Goal: Task Accomplishment & Management: Manage account settings

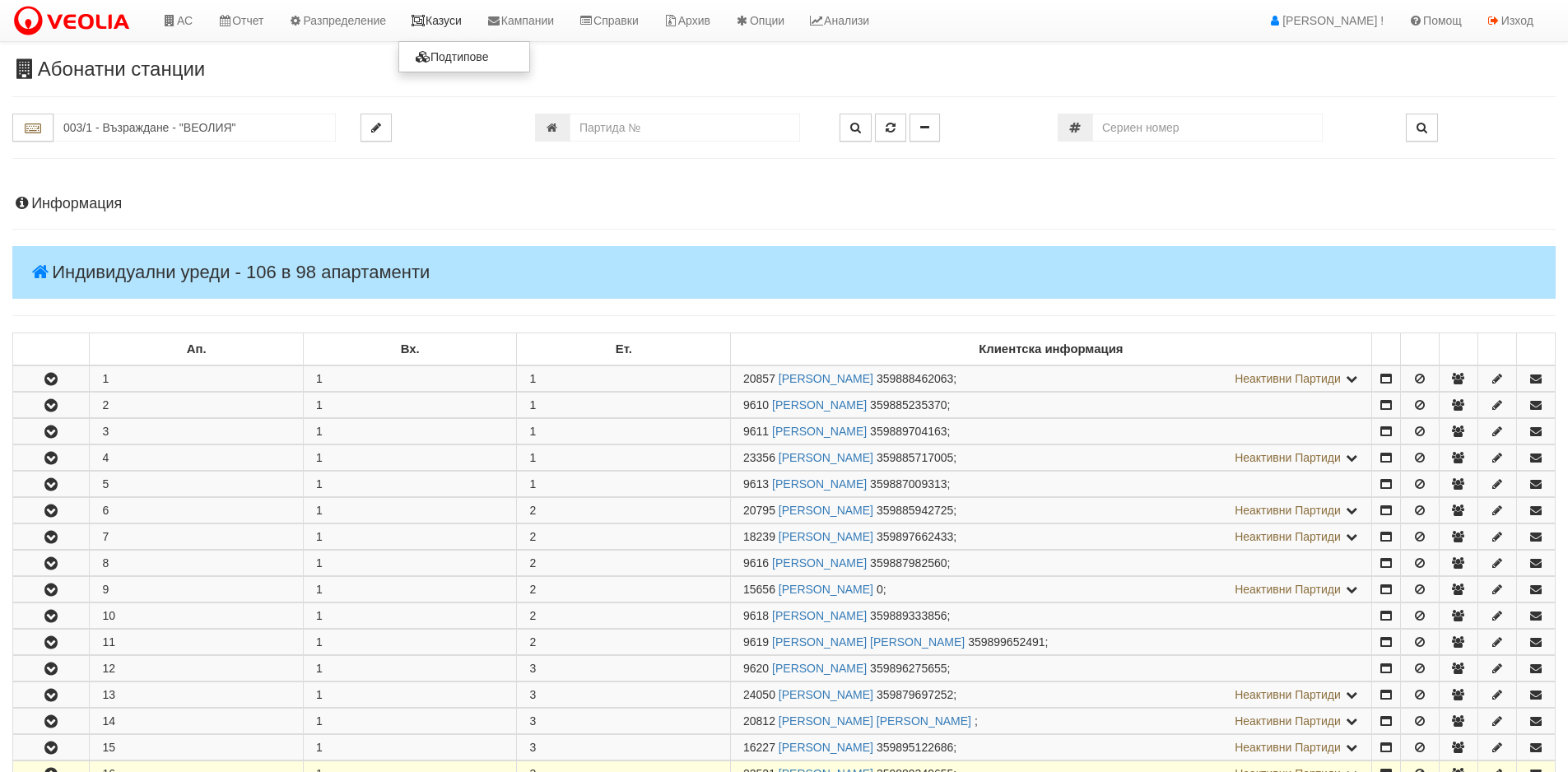
click at [439, 30] on link "Казуси" at bounding box center [435, 20] width 76 height 41
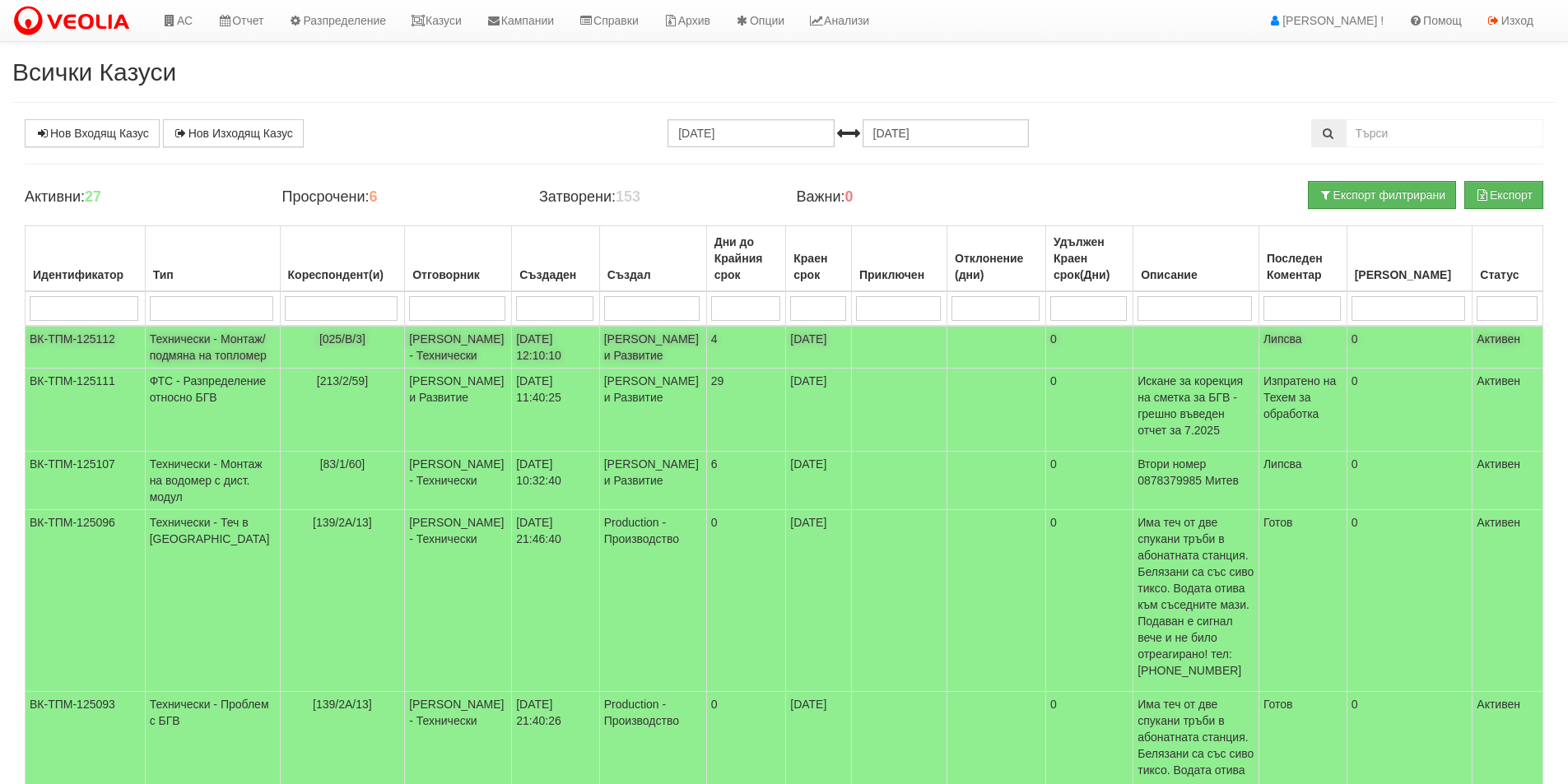
click at [246, 362] on td "Технически - Монтаж/подмяна на топломер" at bounding box center [211, 347] width 135 height 43
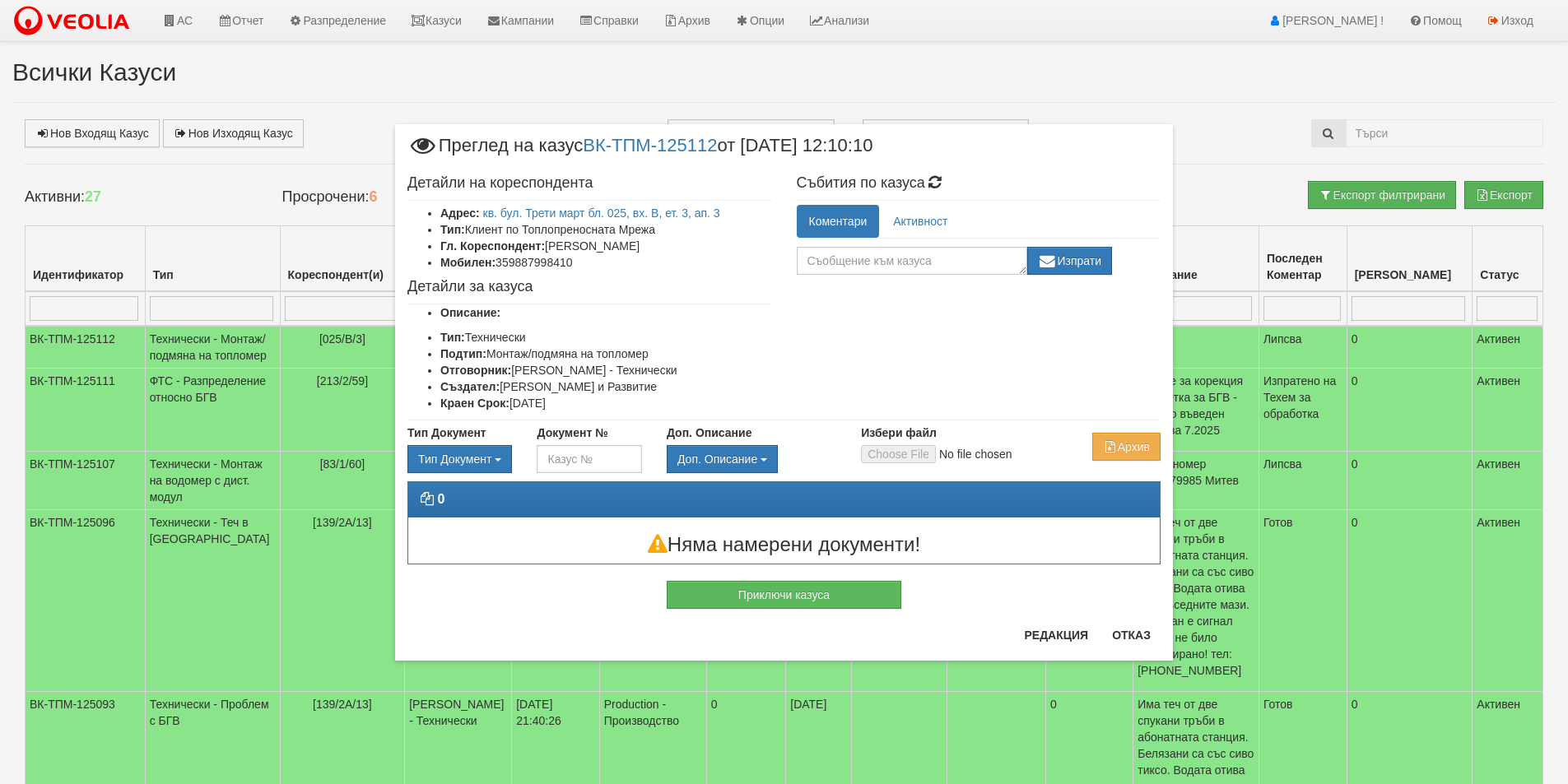
drag, startPoint x: 543, startPoint y: 263, endPoint x: 547, endPoint y: 248, distance: 15.5
click at [547, 248] on li "Гл. Кореспондент: КОНСТАНТИН НИКОЛАЕВ КОСТАДИНОВ" at bounding box center [606, 246] width 332 height 16
copy li "КОНСТАНТИН НИКОЛАЕВ КОСТАДИНОВ"
click at [1135, 628] on button "Отказ" at bounding box center [1131, 636] width 58 height 27
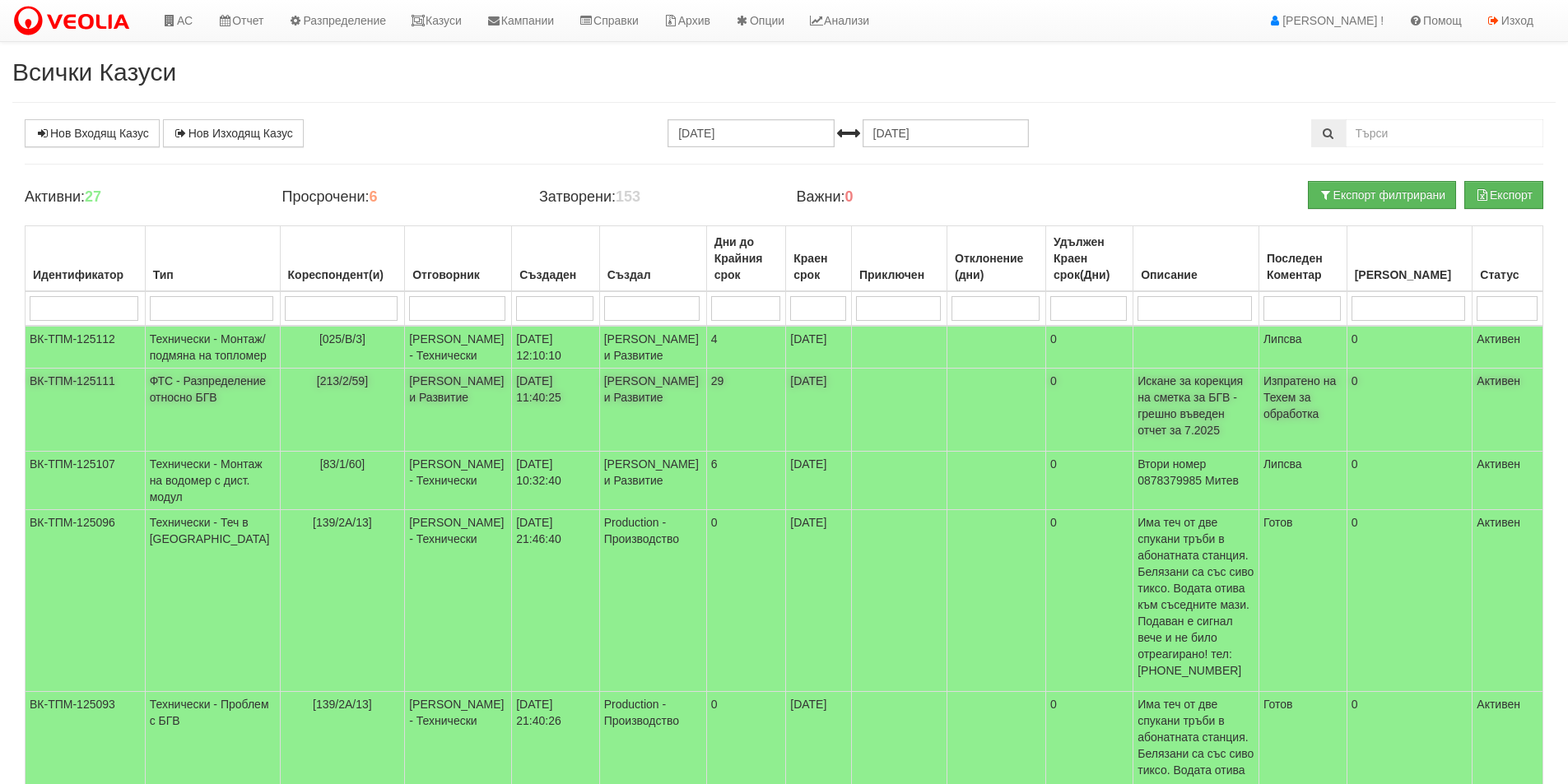
click at [451, 436] on td "Антоанета Ганева - Клиенти и Развитие" at bounding box center [458, 409] width 107 height 83
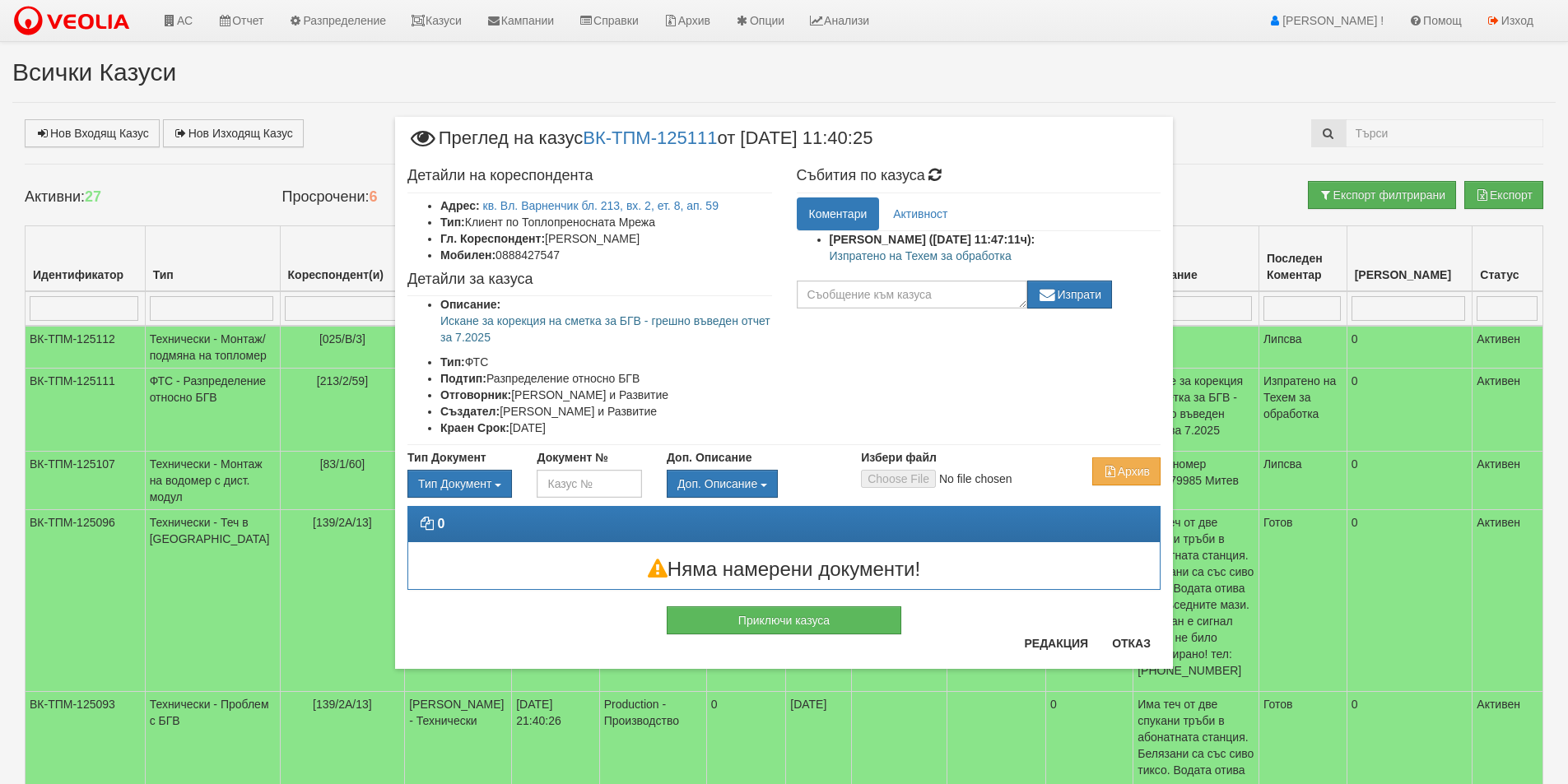
drag, startPoint x: 751, startPoint y: 236, endPoint x: 551, endPoint y: 239, distance: 200.0
click at [550, 239] on li "Гл. Кореспондент: ДИМИТЪР НЕДЯЛКОВ КАСАБСКИ" at bounding box center [606, 238] width 332 height 16
copy li "ДИМИТЪР НЕДЯЛКОВ КАСАБСКИ"
drag, startPoint x: 495, startPoint y: 335, endPoint x: 429, endPoint y: 325, distance: 66.8
click at [429, 325] on ul "Описание: Искане за корекция на сметка за БГВ - грешно въведен отчет за 7.2025 …" at bounding box center [589, 366] width 364 height 140
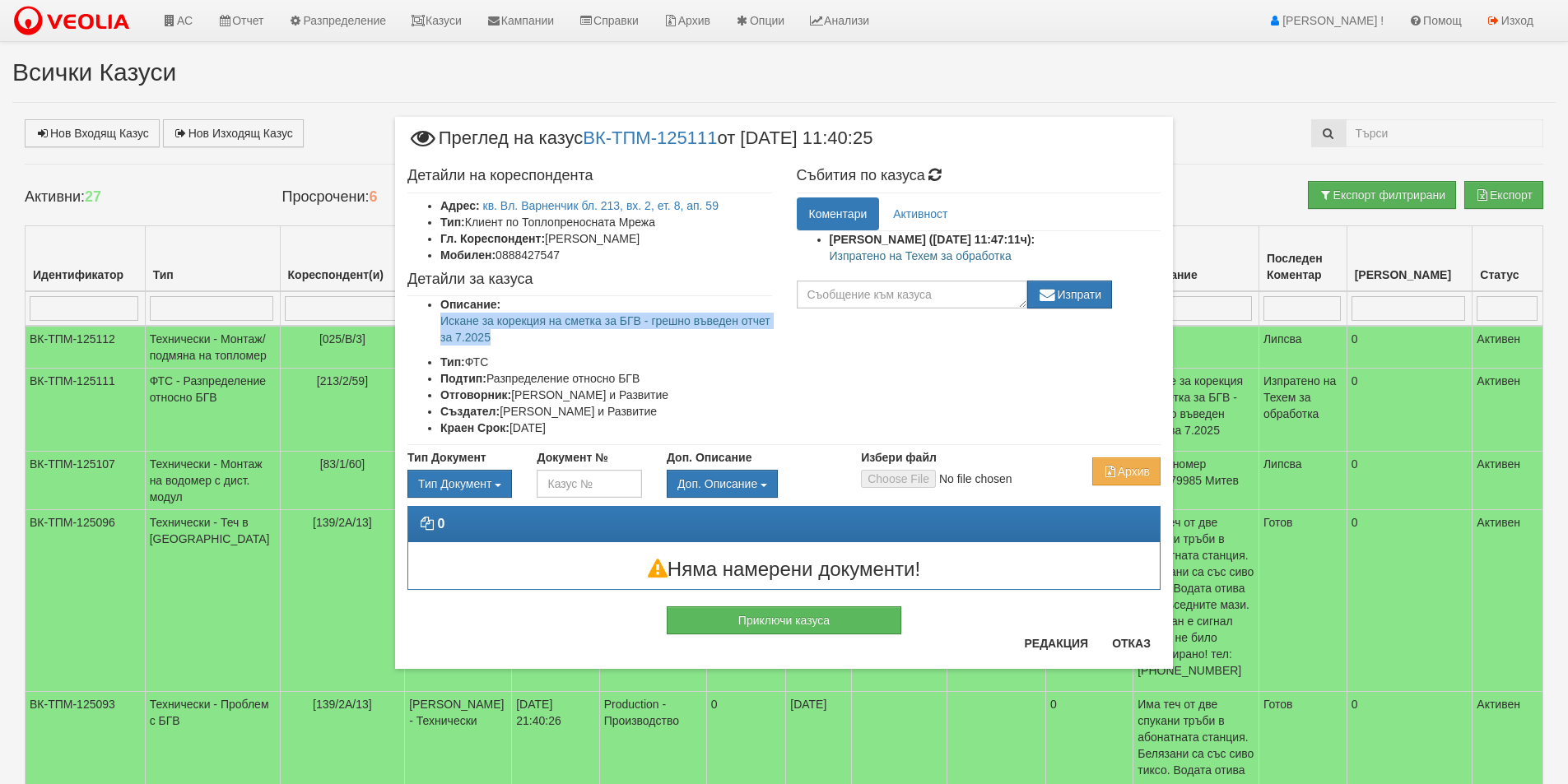
copy p "Искане за корекция на сметка за БГВ - грешно въведен отчет за 7.2025"
click at [1127, 638] on button "Отказ" at bounding box center [1131, 643] width 58 height 27
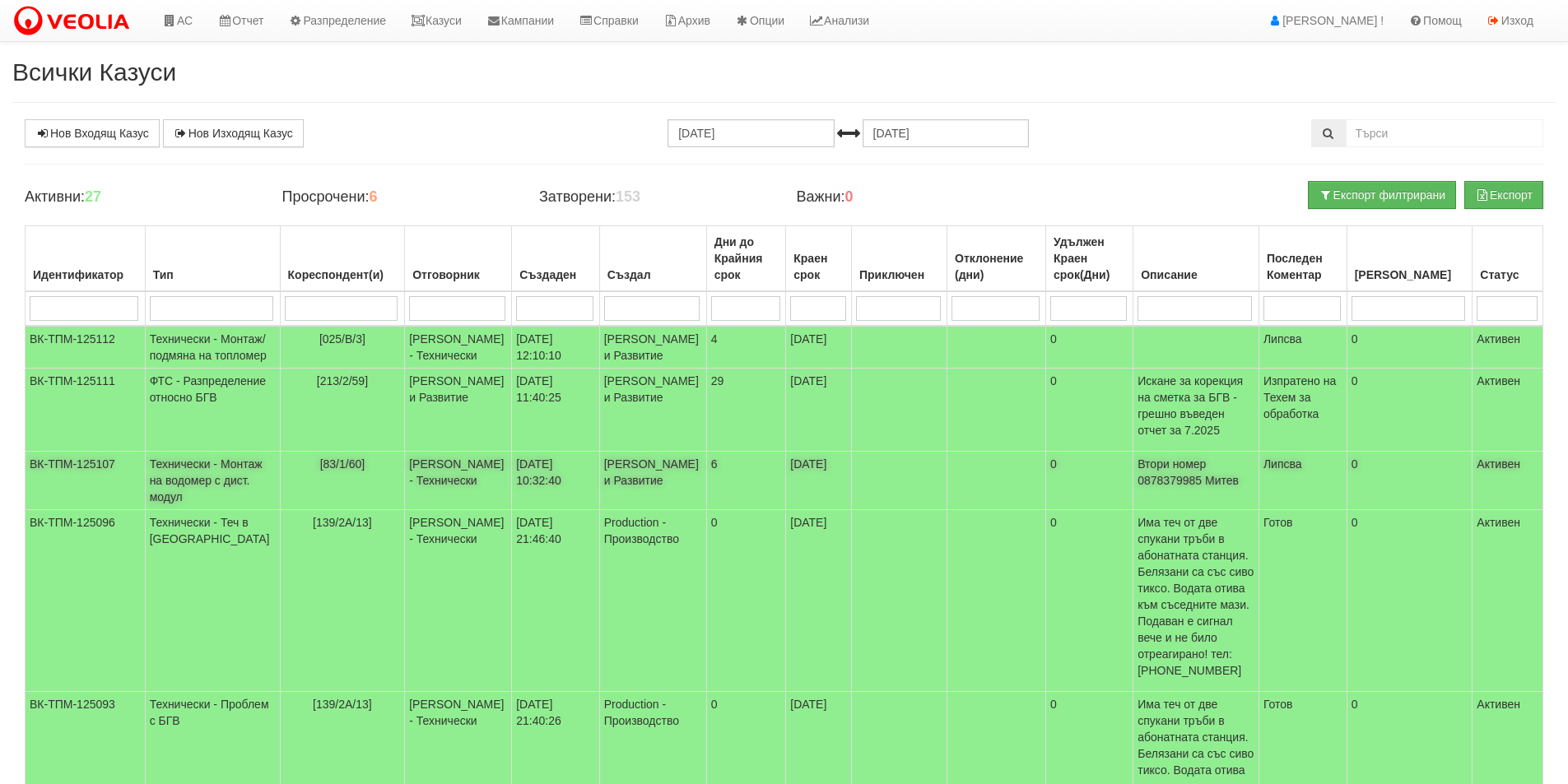
click at [437, 510] on td "Дончо Дончев - Технически" at bounding box center [458, 480] width 107 height 58
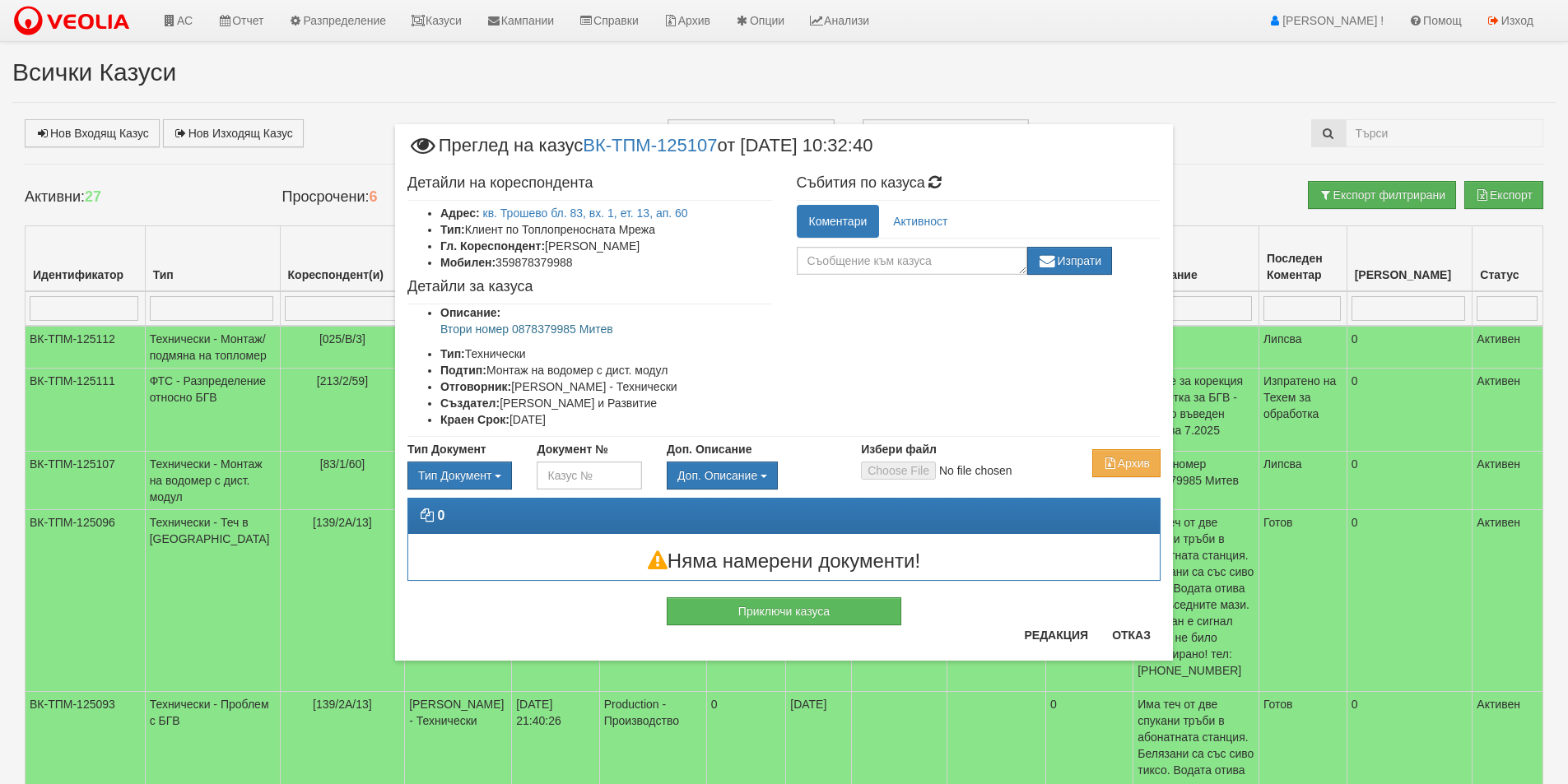
click at [1124, 619] on div "Приключи казуса" at bounding box center [784, 602] width 778 height 44
click at [1130, 638] on button "Отказ" at bounding box center [1131, 636] width 58 height 27
